Goal: Task Accomplishment & Management: Manage account settings

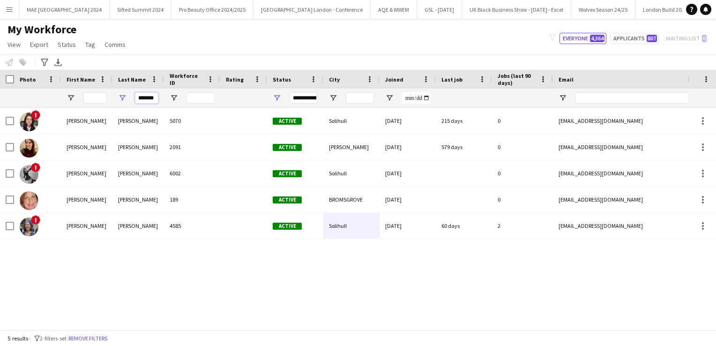
scroll to position [0, 2]
drag, startPoint x: 139, startPoint y: 98, endPoint x: 221, endPoint y: 97, distance: 81.5
click at [221, 97] on div "**********" at bounding box center [508, 98] width 1016 height 19
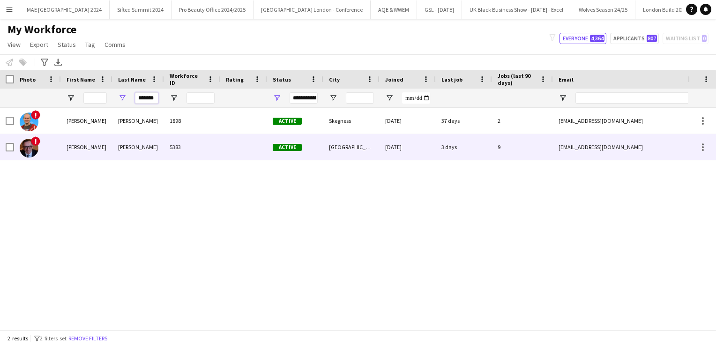
type input "*******"
click at [203, 149] on div "5383" at bounding box center [192, 147] width 56 height 26
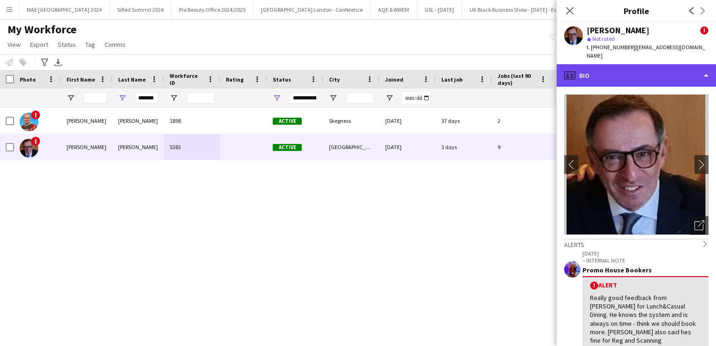
click at [610, 83] on div "profile Bio" at bounding box center [636, 75] width 159 height 22
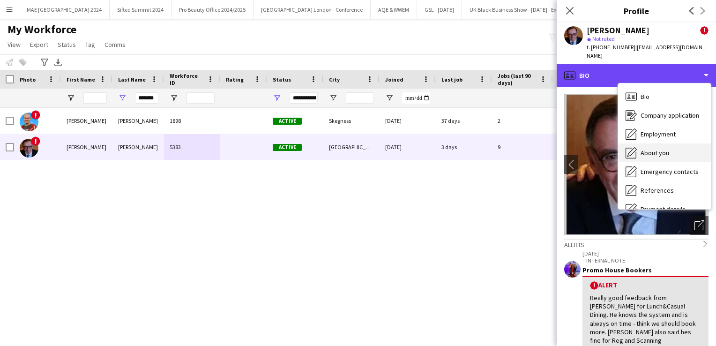
scroll to position [107, 0]
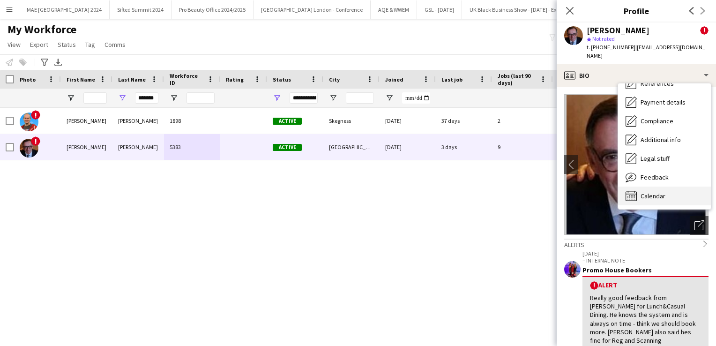
click at [642, 192] on span "Calendar" at bounding box center [652, 196] width 25 height 8
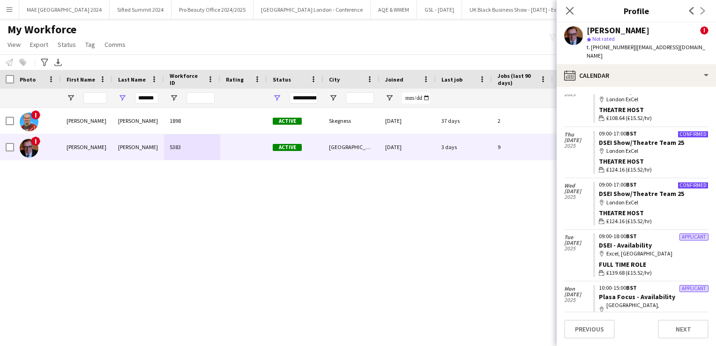
scroll to position [1304, 0]
click at [644, 188] on link "DSEI Show/Theatre Team 25" at bounding box center [641, 192] width 85 height 8
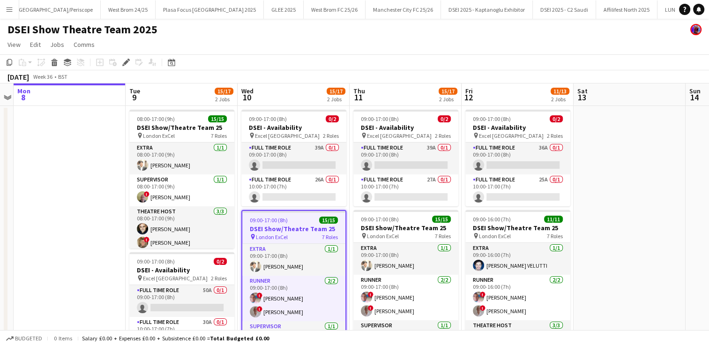
scroll to position [0, 16259]
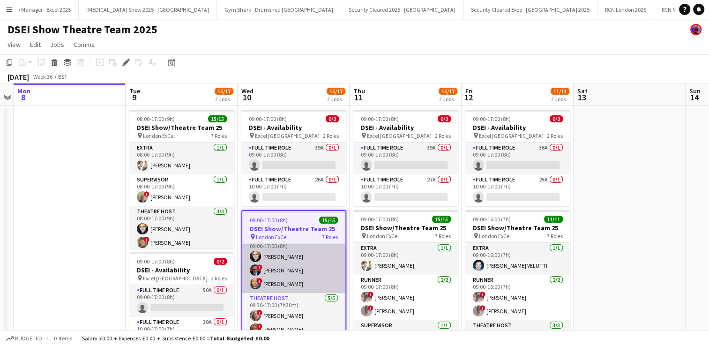
click at [283, 267] on app-card-role "Theatre Host [DATE] 09:00-17:00 (8h) [PERSON_NAME] ! [PERSON_NAME] ! [PERSON_NA…" at bounding box center [293, 263] width 103 height 59
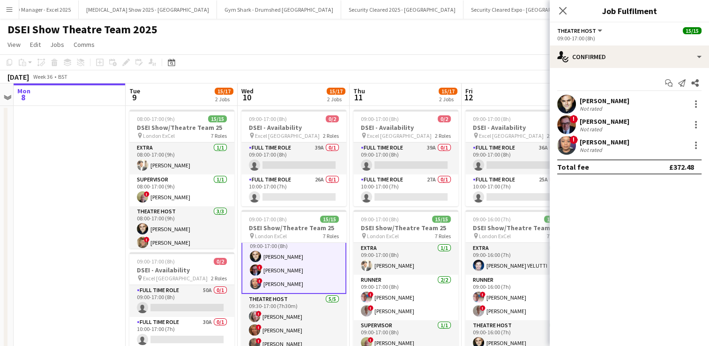
scroll to position [120, 0]
click at [694, 121] on div at bounding box center [695, 124] width 11 height 11
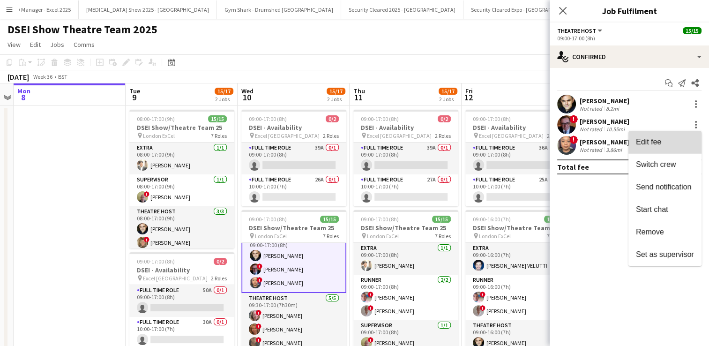
click at [652, 147] on button "Edit fee" at bounding box center [664, 142] width 73 height 22
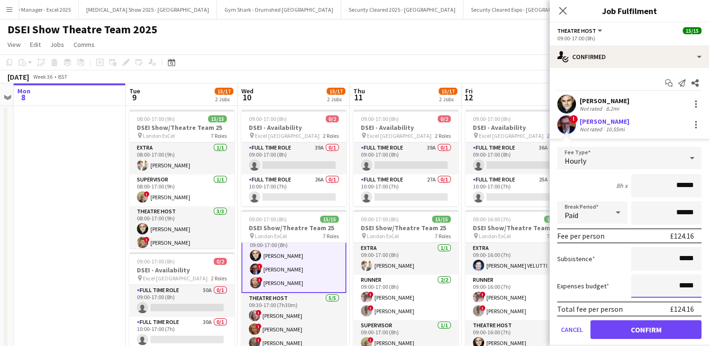
click at [673, 283] on input "*****" at bounding box center [666, 285] width 70 height 23
type input "******"
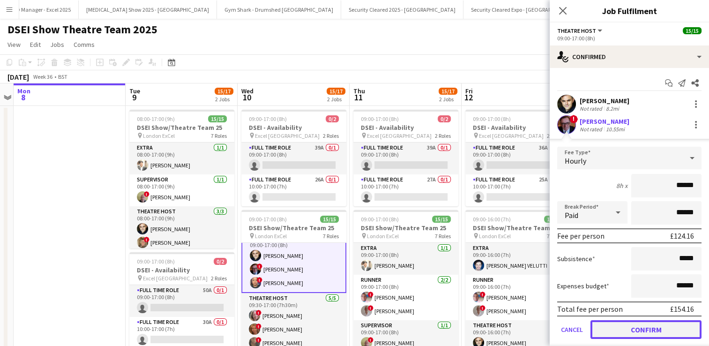
click at [656, 331] on button "Confirm" at bounding box center [645, 329] width 111 height 19
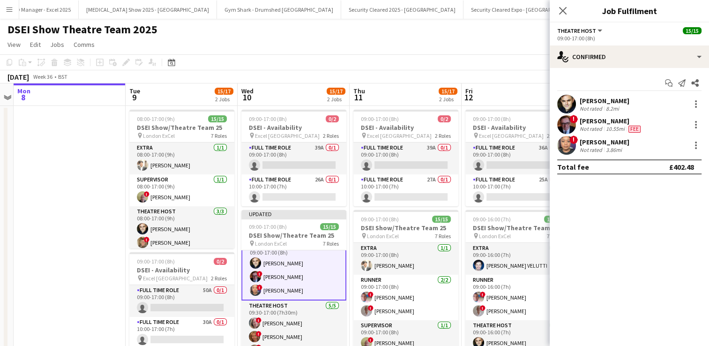
click at [55, 268] on app-date-cell at bounding box center [70, 237] width 112 height 262
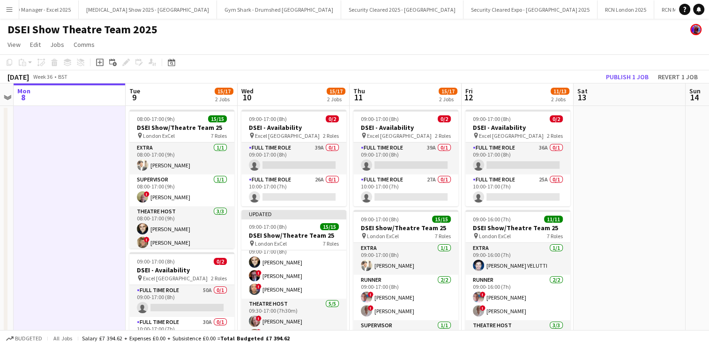
scroll to position [119, 0]
click at [618, 81] on button "Publish 1 job" at bounding box center [627, 77] width 50 height 12
